Goal: Submit feedback/report problem: Submit feedback/report problem

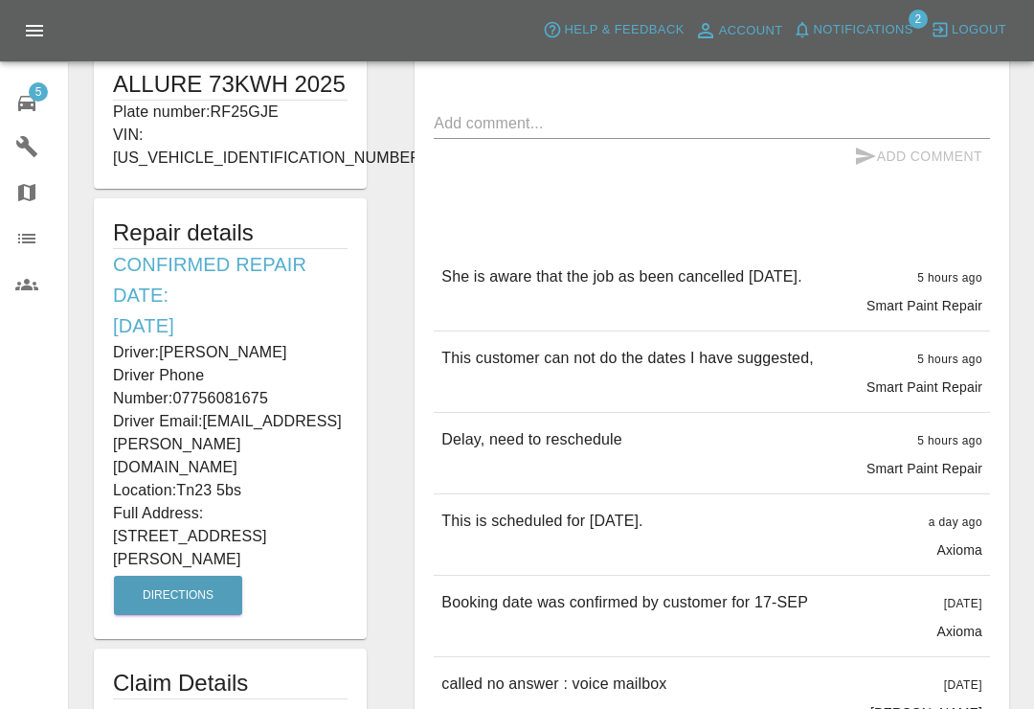
scroll to position [443, 0]
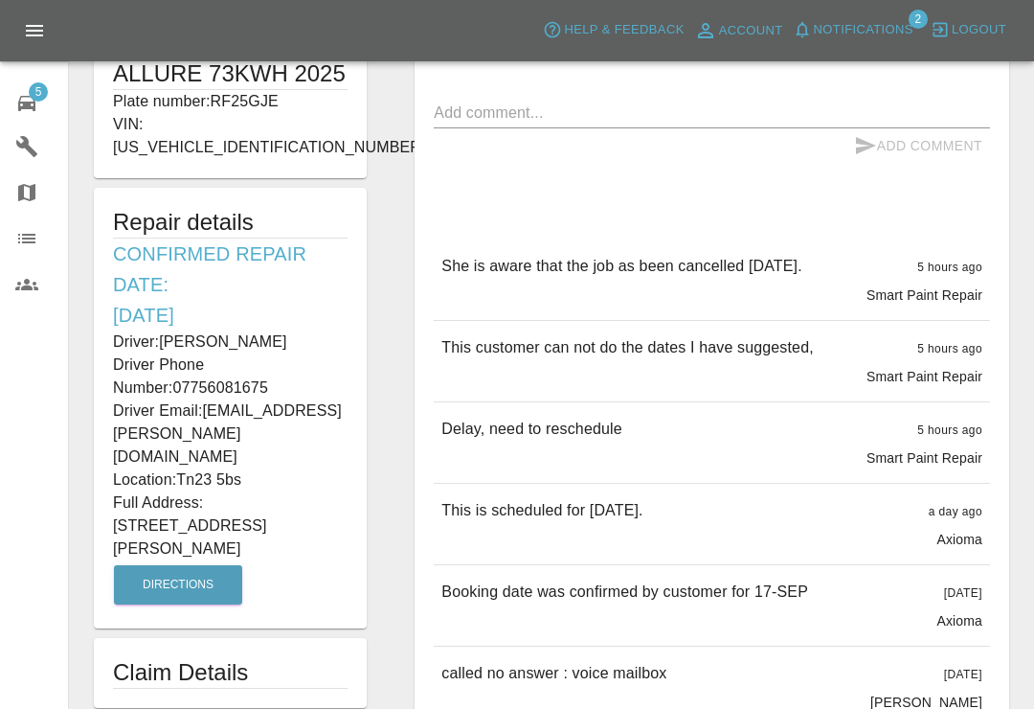
click at [49, 108] on div "5" at bounding box center [42, 101] width 54 height 28
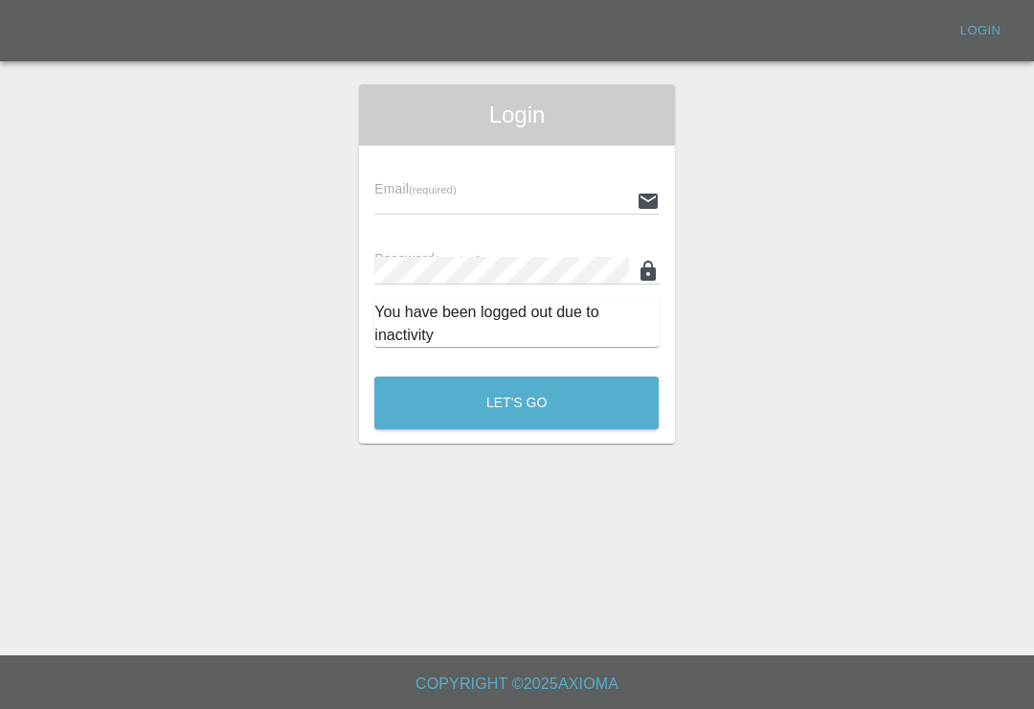
click at [566, 202] on input "text" at bounding box center [502, 201] width 254 height 28
type input "[EMAIL_ADDRESS][DOMAIN_NAME]"
click at [516, 402] on button "Let's Go" at bounding box center [517, 402] width 284 height 53
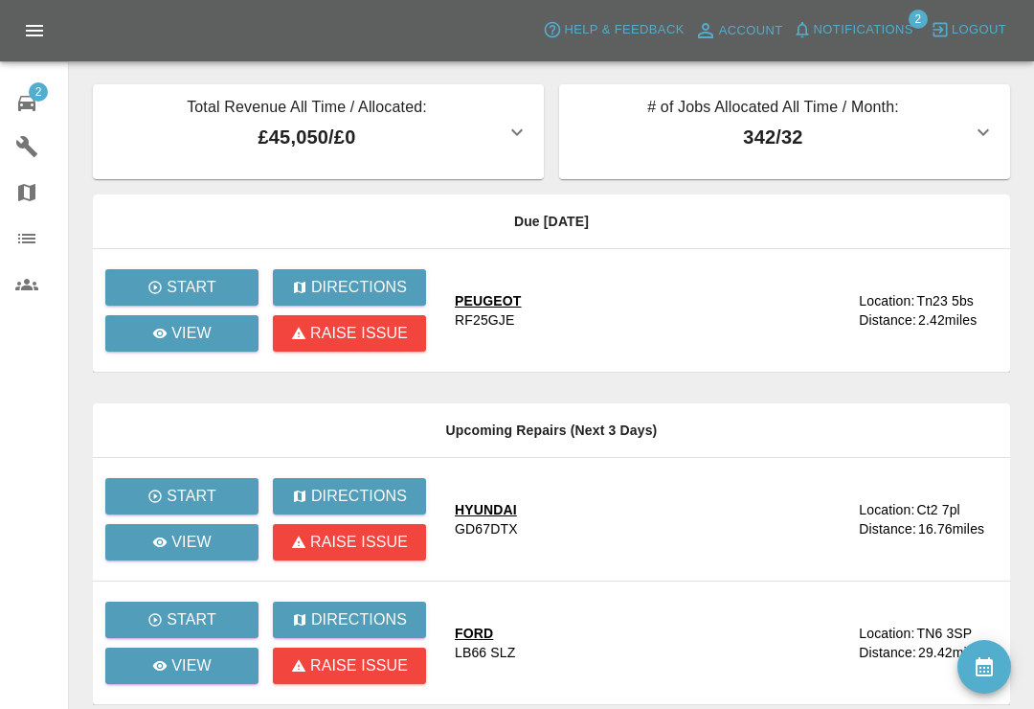
click at [806, 43] on button "Notifications" at bounding box center [853, 30] width 130 height 30
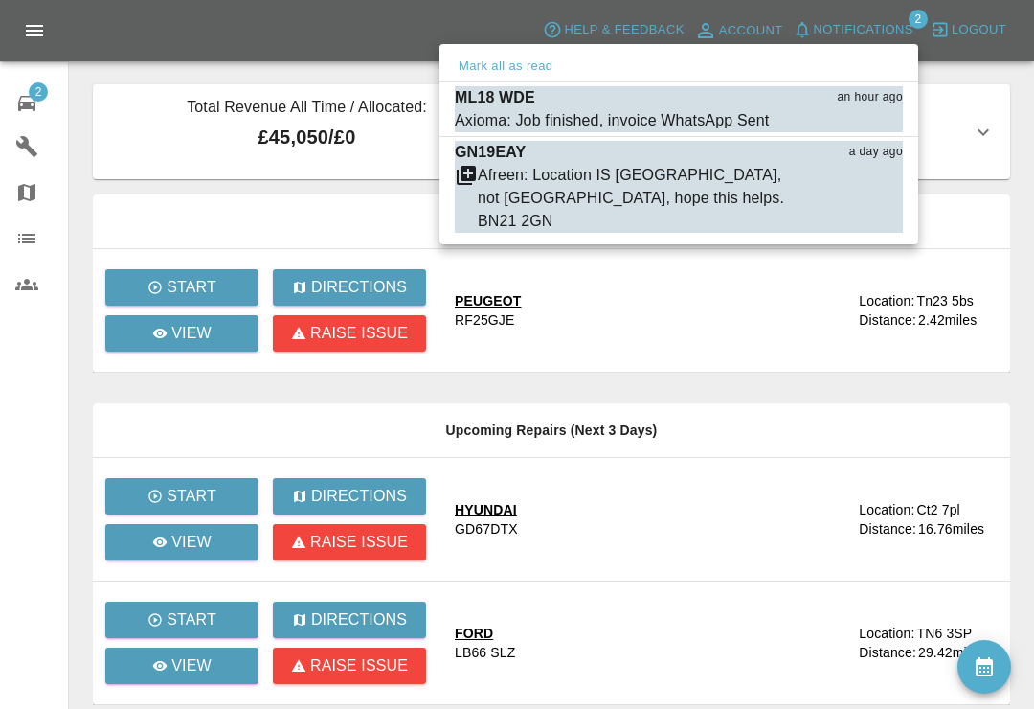
click at [877, 122] on button "Mark as read" at bounding box center [861, 121] width 84 height 22
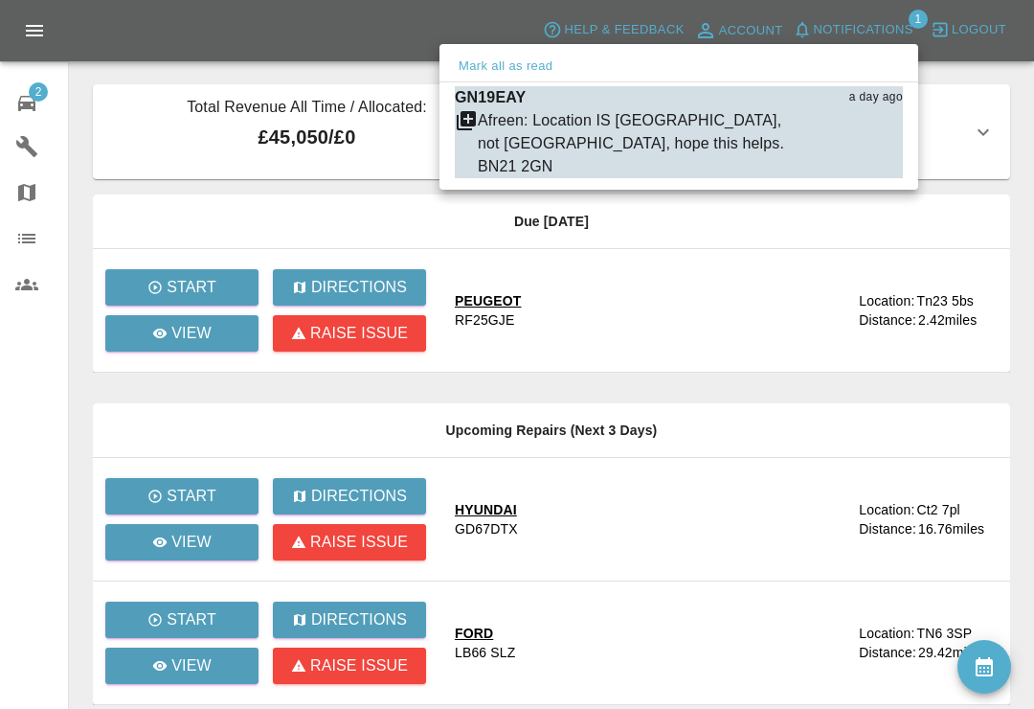
click at [1033, 123] on div at bounding box center [517, 354] width 1034 height 709
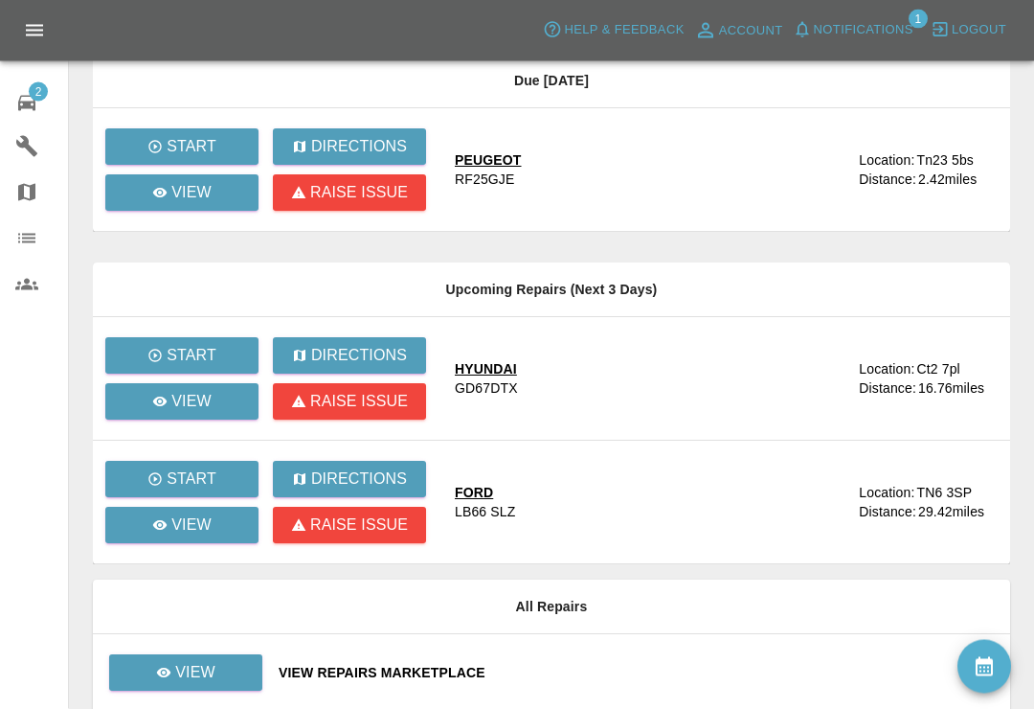
scroll to position [268, 0]
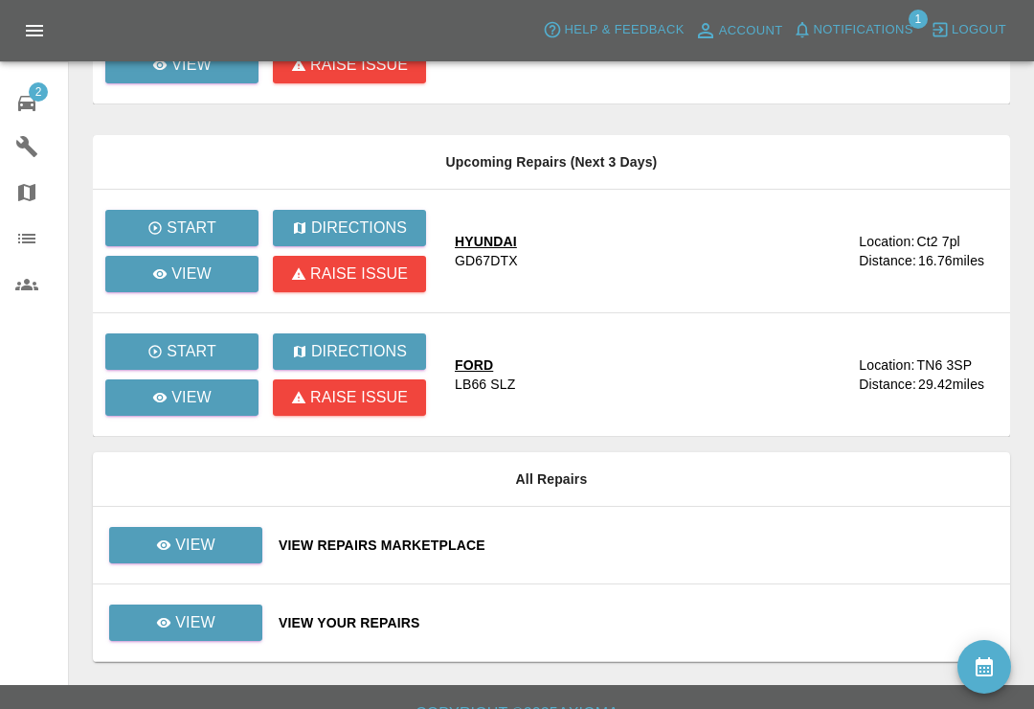
click at [629, 619] on div "View Your Repairs" at bounding box center [637, 622] width 716 height 19
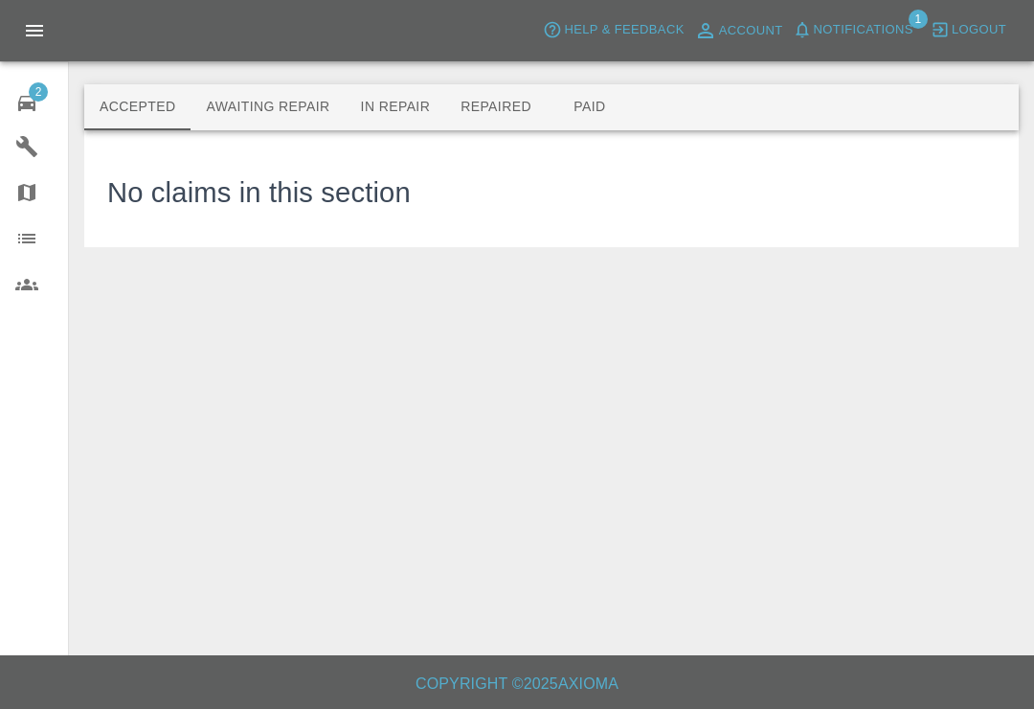
click at [597, 119] on button "Paid" at bounding box center [590, 107] width 86 height 46
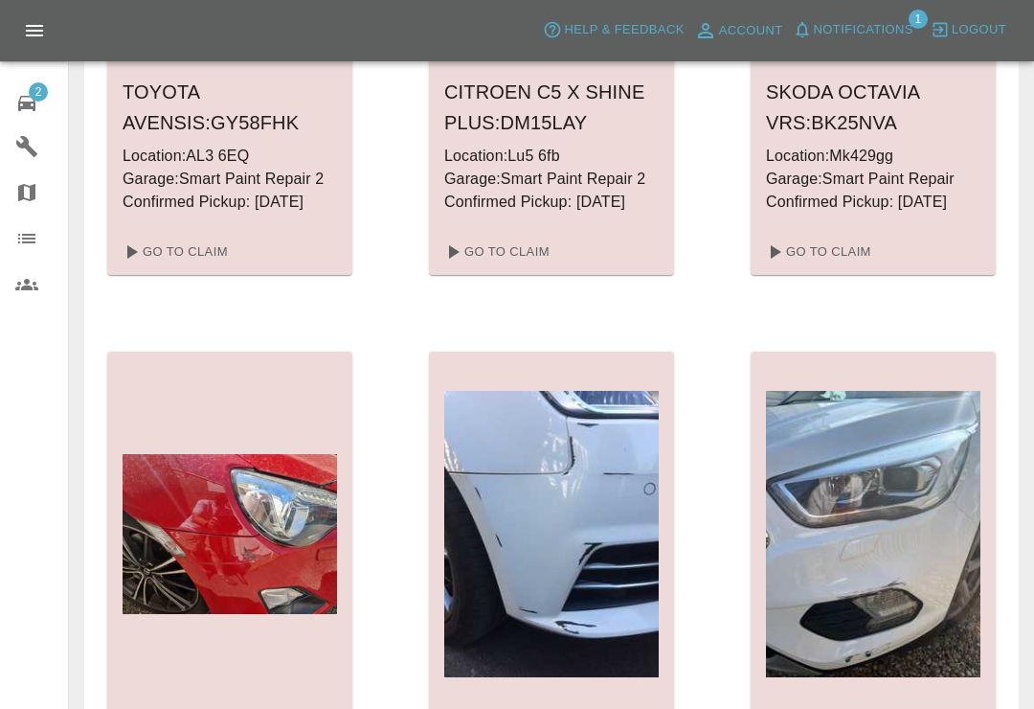
scroll to position [6194, 0]
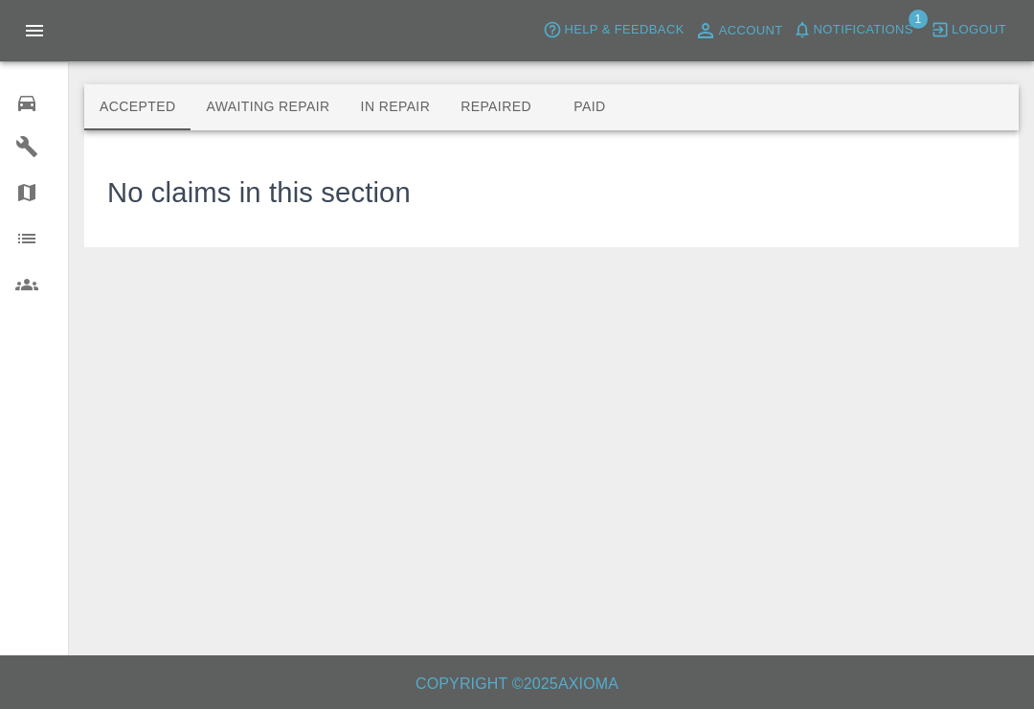
scroll to position [30, 0]
click at [40, 110] on div at bounding box center [42, 101] width 54 height 28
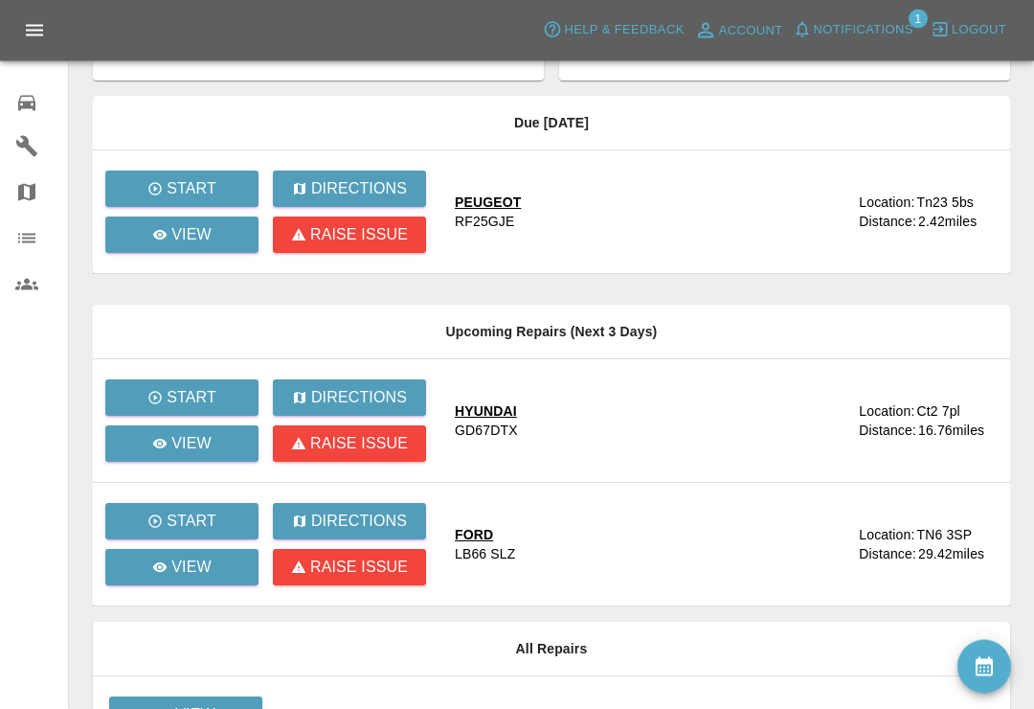
scroll to position [109, 0]
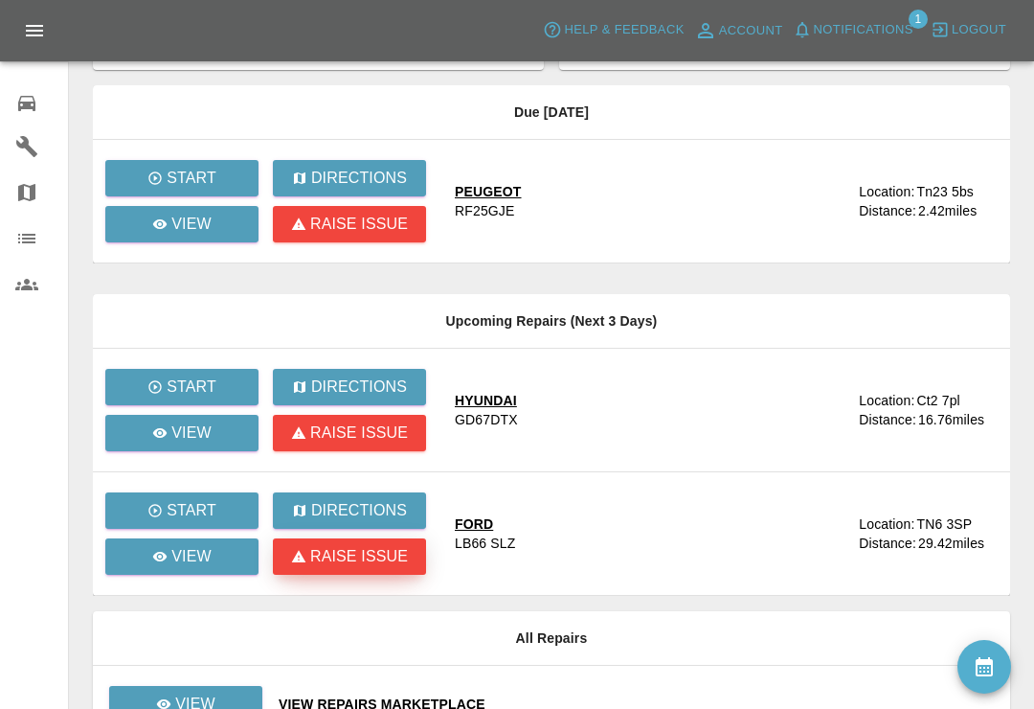
click at [375, 560] on p "Raise issue" at bounding box center [359, 556] width 98 height 23
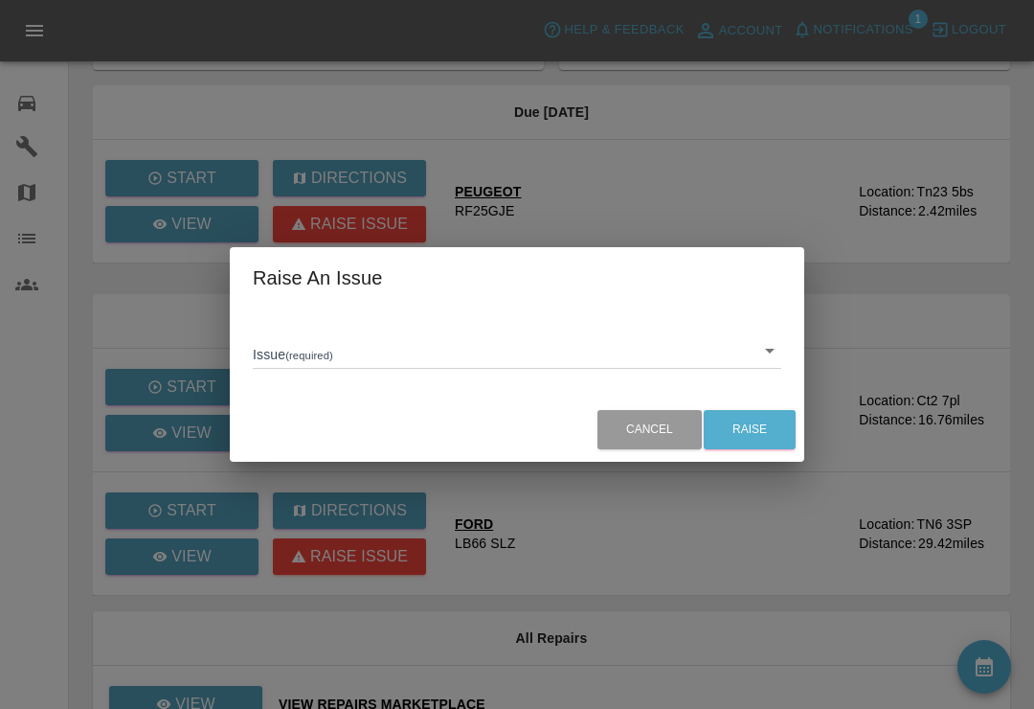
click at [770, 375] on body "Axioma Help & Feedback Account Notifications 1 Logout 0 Repair home Garages Map…" at bounding box center [517, 394] width 1034 height 1007
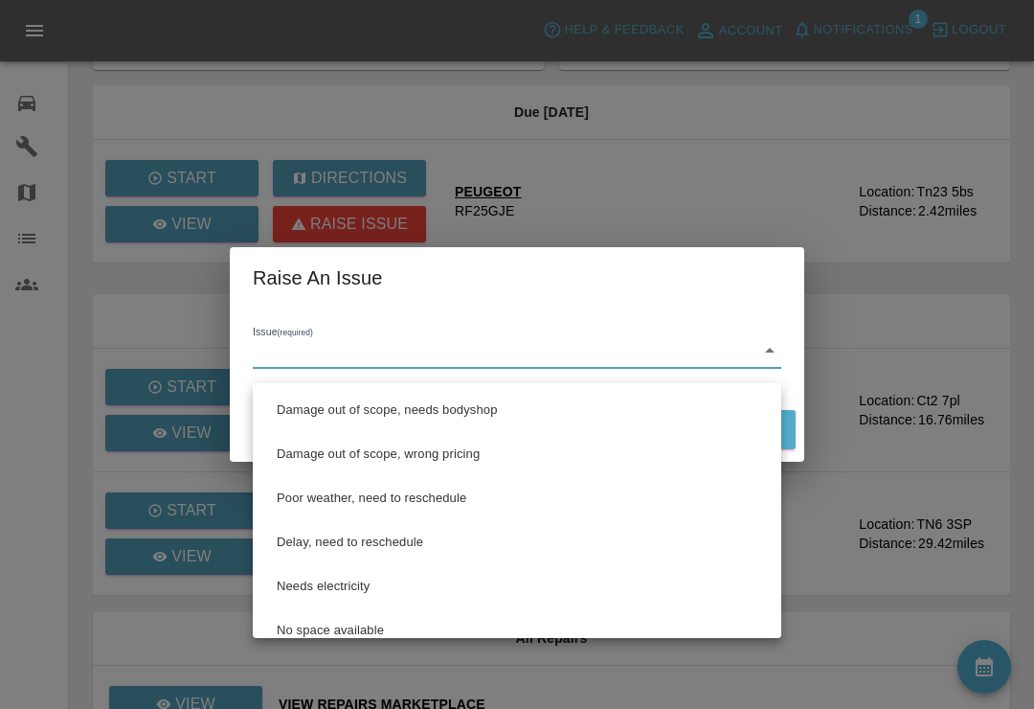
click at [382, 557] on li "Delay, need to reschedule" at bounding box center [517, 542] width 519 height 44
type input "Delay, need to reschedule"
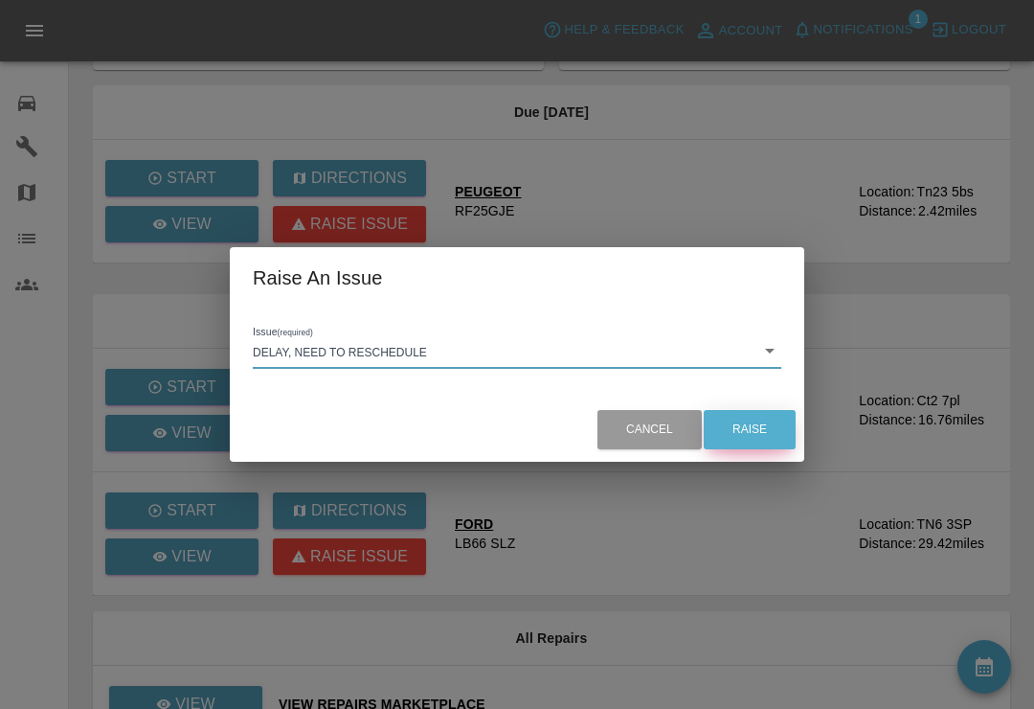
click at [763, 449] on button "Raise" at bounding box center [750, 429] width 92 height 39
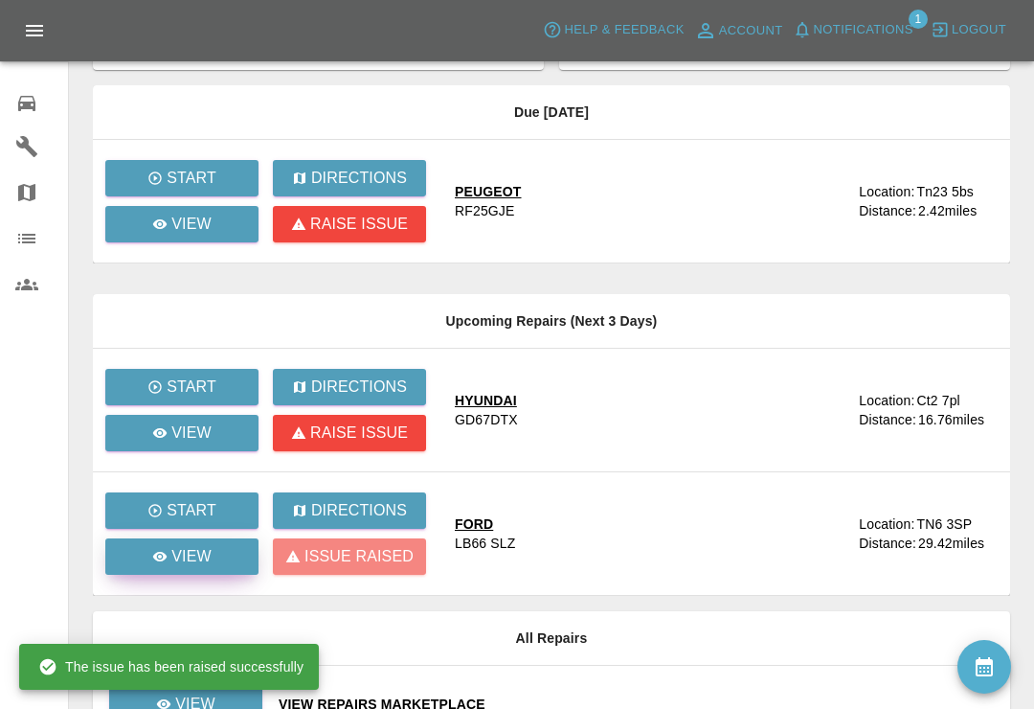
click at [200, 566] on p "View" at bounding box center [191, 556] width 40 height 23
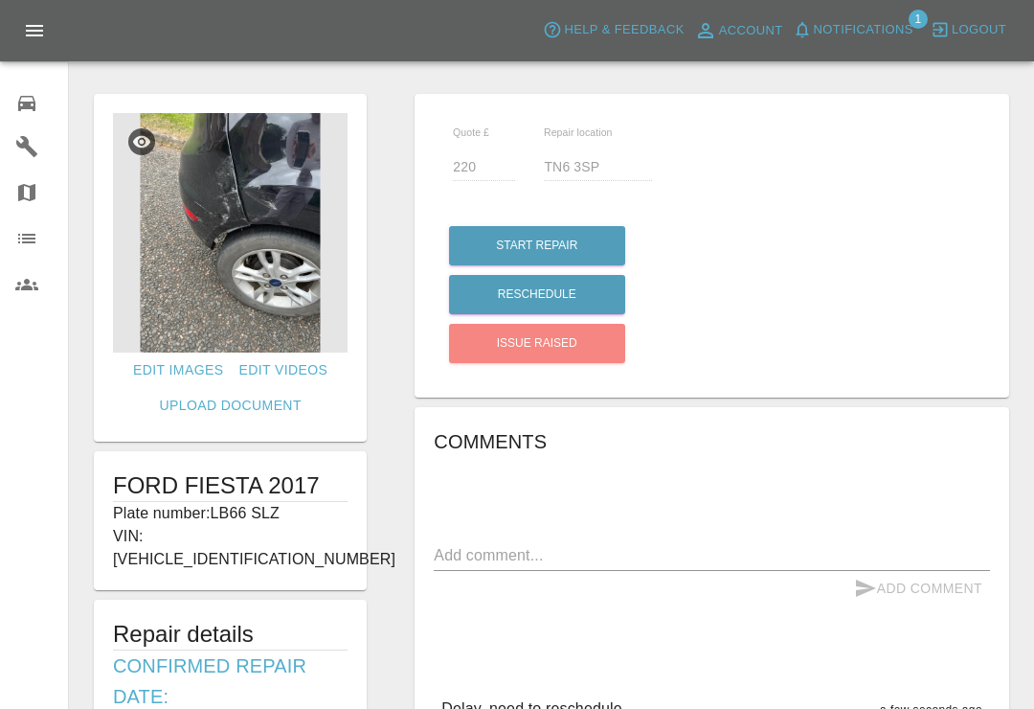
click at [629, 553] on textarea at bounding box center [712, 555] width 556 height 22
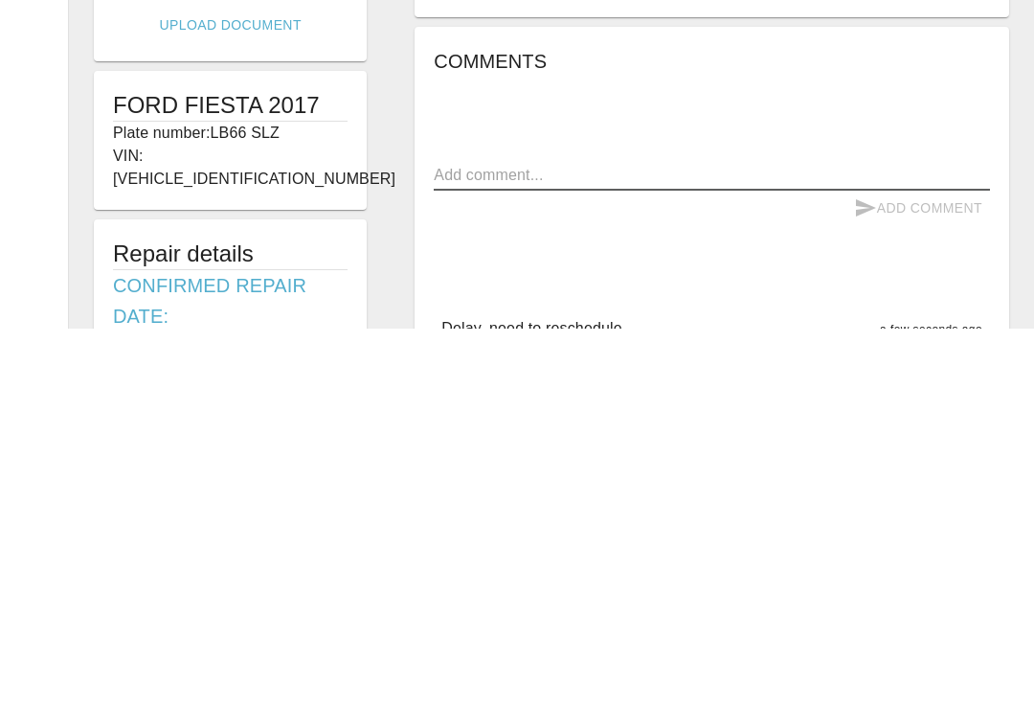
type textarea "T"
type textarea "Rescheduled for the 23rd, customer obviously knows."
click at [955, 571] on button "Add Comment" at bounding box center [919, 588] width 144 height 35
